Goal: Information Seeking & Learning: Learn about a topic

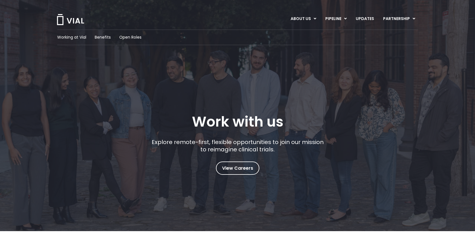
click at [135, 41] on div "Working at Vial Benefits Open Roles" at bounding box center [237, 38] width 361 height 16
click at [133, 38] on span "Open Roles" at bounding box center [130, 37] width 22 height 6
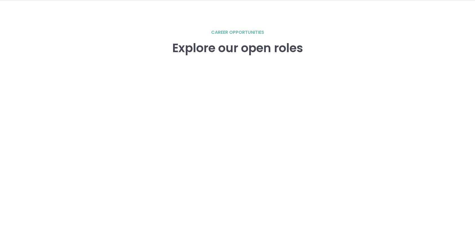
scroll to position [780, 0]
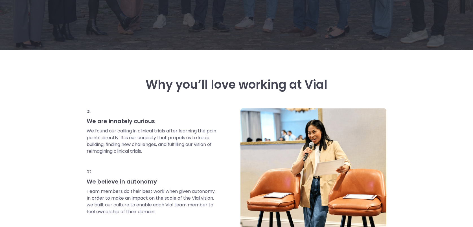
scroll to position [780, 0]
